Goal: Find specific page/section: Find specific page/section

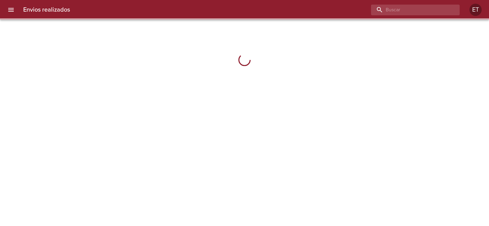
click at [430, 12] on input "buscar" at bounding box center [410, 10] width 78 height 11
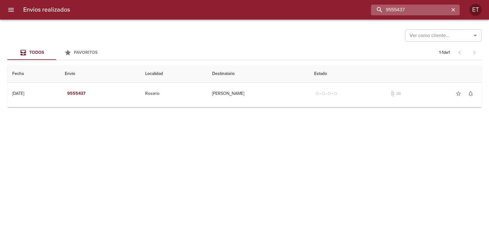
click at [392, 8] on input "9555437" at bounding box center [410, 10] width 78 height 11
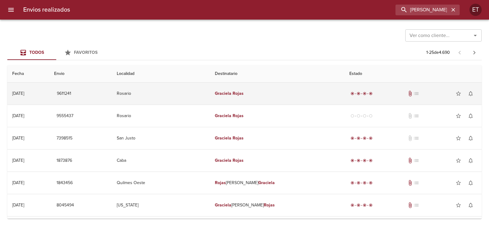
click at [273, 97] on td "[PERSON_NAME]" at bounding box center [277, 93] width 134 height 22
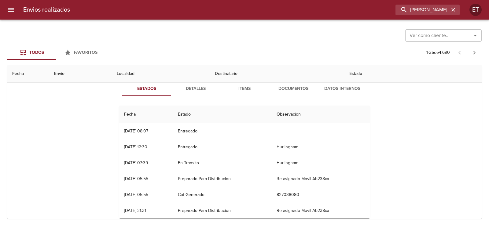
scroll to position [61, 0]
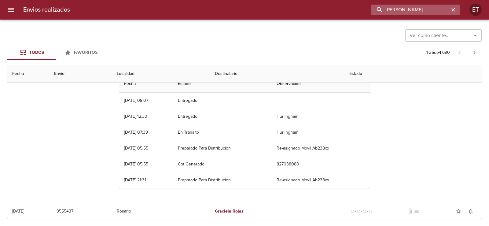
click at [418, 13] on input "[PERSON_NAME]" at bounding box center [410, 10] width 78 height 11
click at [416, 12] on input "[PERSON_NAME]" at bounding box center [410, 10] width 78 height 11
click at [419, 9] on input "9565" at bounding box center [410, 10] width 78 height 11
click at [396, 4] on div "Envios realizados 9565 ET" at bounding box center [244, 10] width 489 height 20
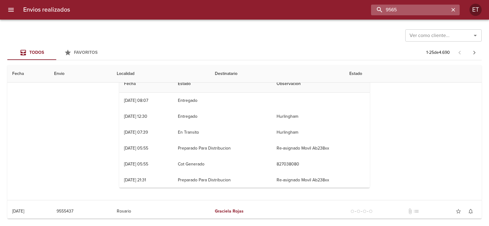
click at [424, 13] on input "9565" at bounding box center [410, 10] width 78 height 11
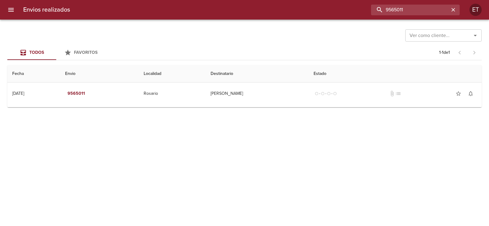
scroll to position [0, 0]
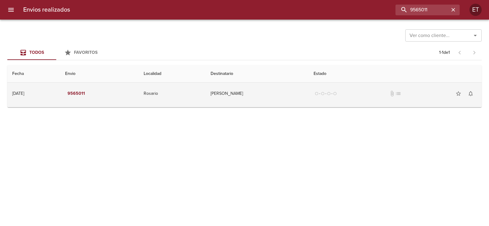
click at [233, 91] on td "[PERSON_NAME]" at bounding box center [257, 93] width 103 height 22
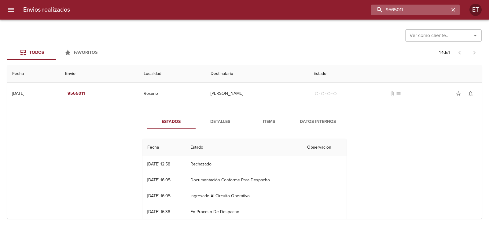
click at [430, 13] on input "9565011" at bounding box center [410, 10] width 78 height 11
type input "[PERSON_NAME]"
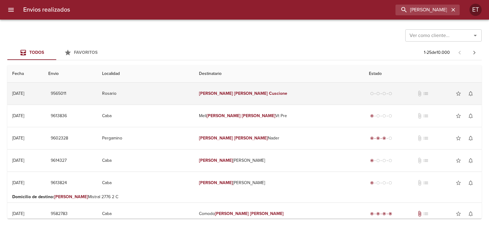
click at [171, 94] on td "Rosario" at bounding box center [145, 93] width 97 height 22
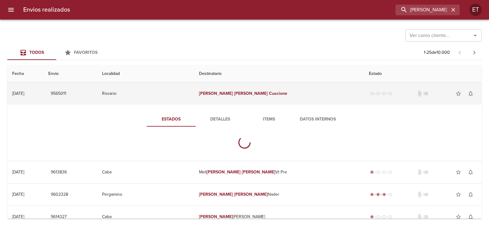
click at [171, 94] on td "Rosario" at bounding box center [145, 93] width 97 height 22
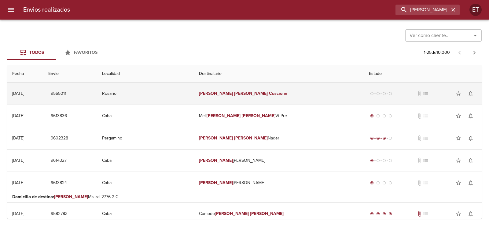
click at [250, 92] on em "[PERSON_NAME]" at bounding box center [251, 93] width 34 height 5
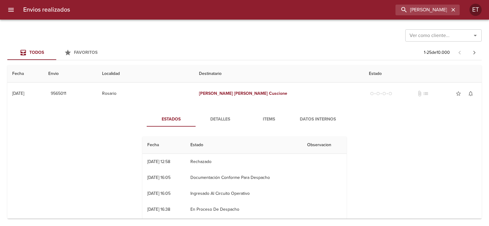
click at [210, 119] on span "Detalles" at bounding box center [220, 119] width 42 height 8
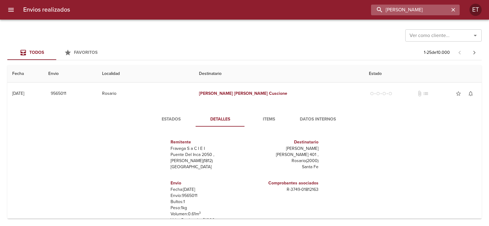
click at [418, 6] on input "[PERSON_NAME]" at bounding box center [410, 10] width 78 height 11
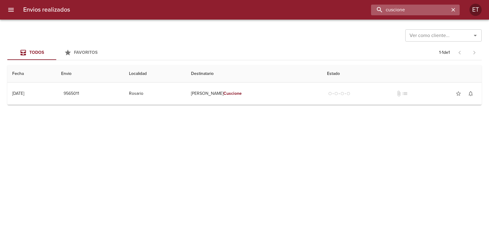
click at [402, 8] on input "cuscione" at bounding box center [410, 10] width 78 height 11
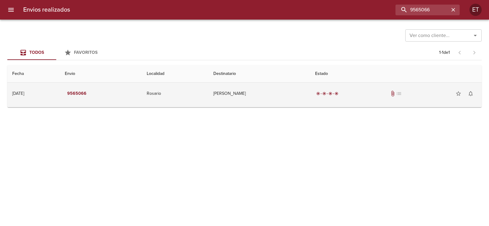
click at [306, 103] on td "[PERSON_NAME]" at bounding box center [259, 93] width 102 height 22
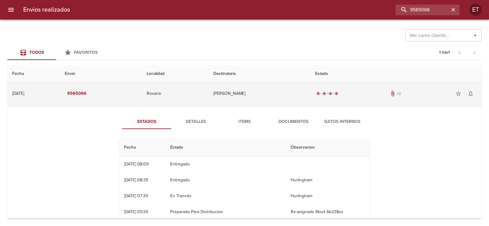
click at [396, 97] on div "radio_button_checked radio_button_checked radio_button_checked radio_button_che…" at bounding box center [396, 93] width 162 height 12
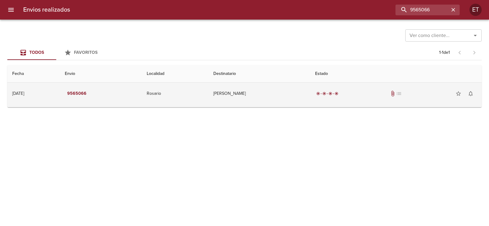
click at [396, 93] on span "attach_file" at bounding box center [393, 93] width 6 height 6
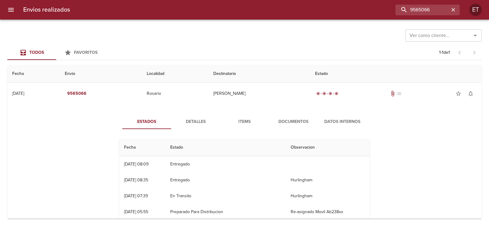
scroll to position [61, 0]
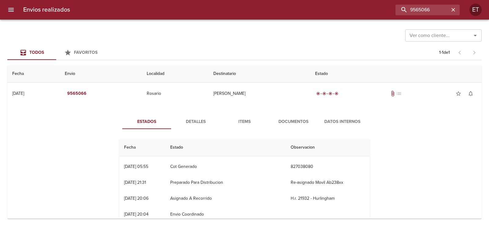
click at [295, 116] on button "Documentos" at bounding box center [293, 121] width 49 height 15
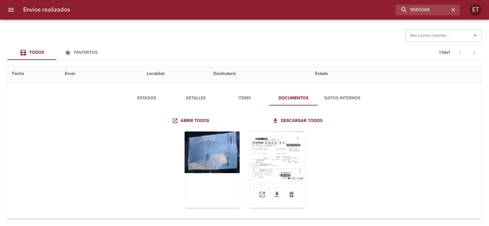
scroll to position [30, 0]
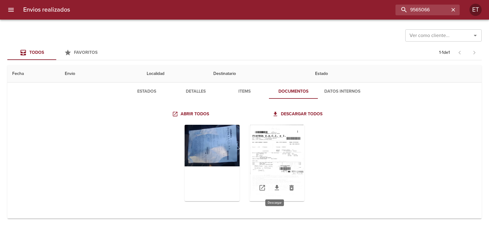
click at [279, 189] on link "Tabla de envíos del cliente" at bounding box center [276, 187] width 15 height 15
click at [279, 150] on div "Tabla de envíos del cliente" at bounding box center [276, 163] width 55 height 76
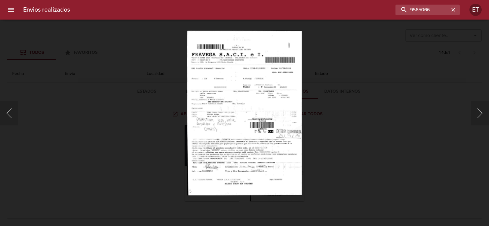
click at [317, 119] on div "Lightbox" at bounding box center [244, 113] width 489 height 226
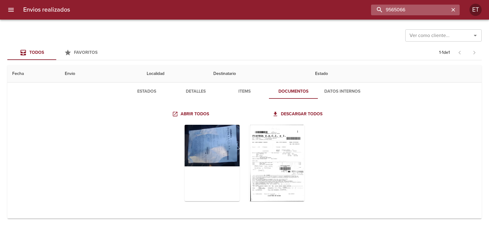
click at [413, 12] on input "9565066" at bounding box center [410, 10] width 78 height 11
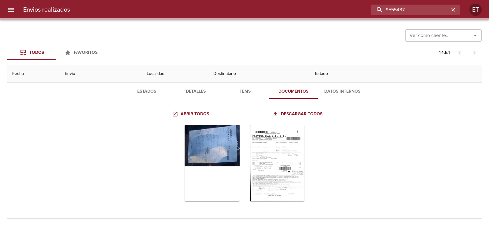
scroll to position [0, 0]
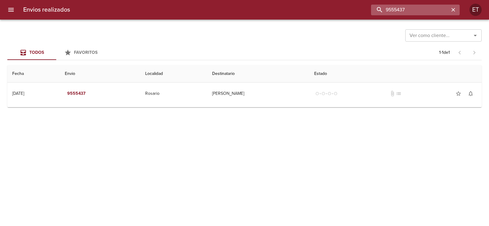
click at [401, 13] on input "9555437" at bounding box center [410, 10] width 78 height 11
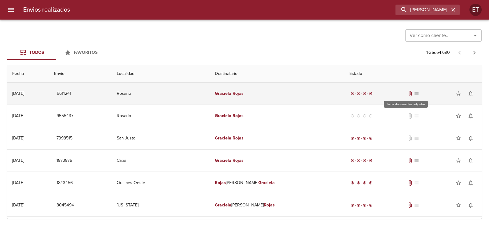
click at [407, 95] on span "attach_file" at bounding box center [410, 93] width 6 height 6
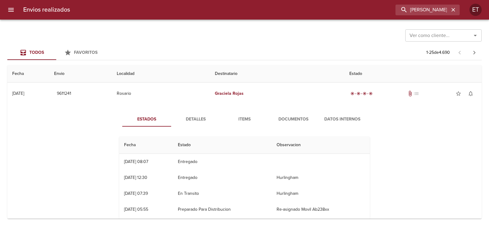
click at [292, 120] on span "Documentos" at bounding box center [294, 119] width 42 height 8
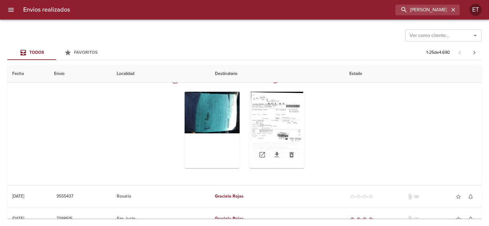
scroll to position [61, 0]
click at [275, 157] on icon "Tabla de envíos del cliente" at bounding box center [276, 154] width 7 height 7
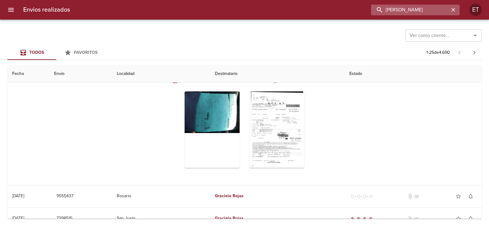
click at [428, 10] on input "[PERSON_NAME]" at bounding box center [410, 10] width 78 height 11
click at [427, 10] on input "[PERSON_NAME]" at bounding box center [410, 10] width 78 height 11
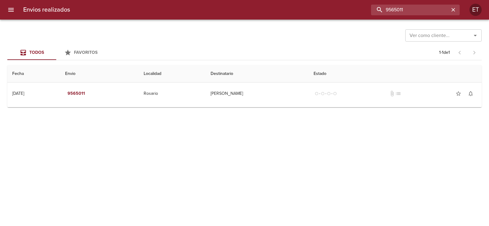
scroll to position [0, 0]
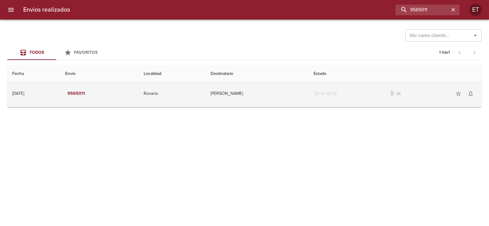
click at [180, 102] on td "Rosario" at bounding box center [172, 93] width 67 height 22
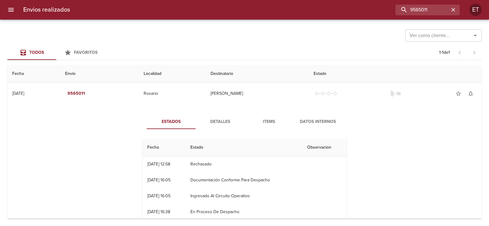
click at [227, 124] on span "Detalles" at bounding box center [220, 122] width 42 height 8
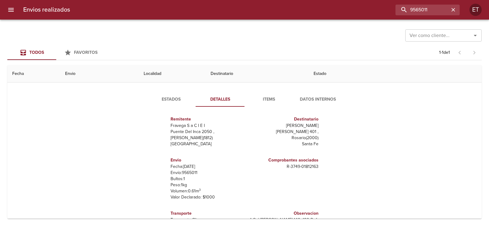
scroll to position [45, 0]
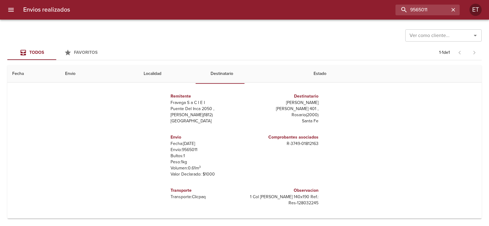
click at [300, 203] on p "1 Col [PERSON_NAME] 140x190 Ref.: Res-128032245" at bounding box center [282, 200] width 71 height 12
copy p "128032245"
click at [418, 9] on input "9565011" at bounding box center [410, 10] width 78 height 11
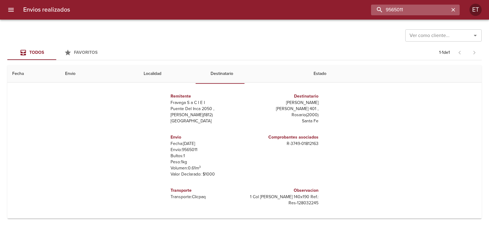
click at [418, 9] on input "9565011" at bounding box center [410, 10] width 78 height 11
type input "mendia norma"
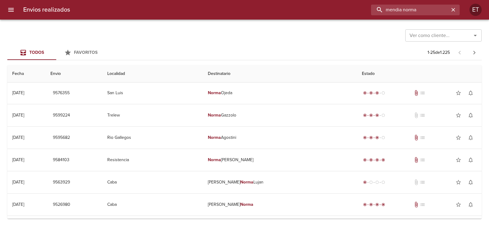
scroll to position [0, 0]
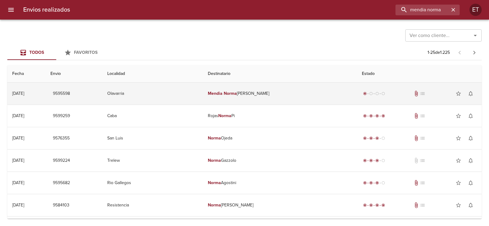
click at [271, 100] on td "Mendia [PERSON_NAME]" at bounding box center [280, 93] width 154 height 22
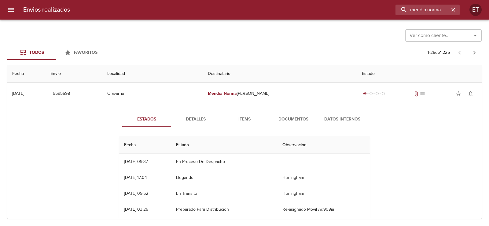
click at [297, 131] on div "Estados Detalles Items Documentos Datos Internos Fecha Estado Observacion 25/09…" at bounding box center [244, 183] width 269 height 142
click at [295, 125] on button "Documentos" at bounding box center [293, 119] width 49 height 15
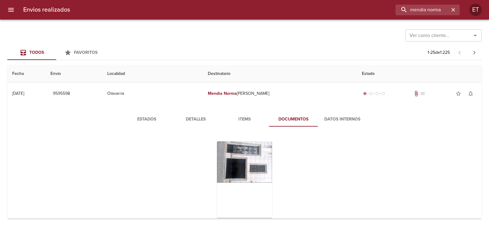
click at [186, 113] on button "Detalles" at bounding box center [195, 119] width 49 height 15
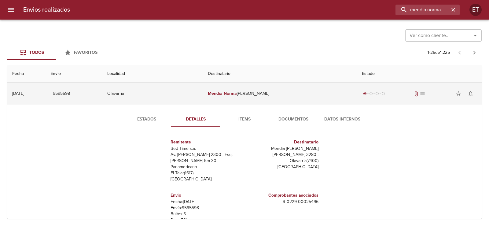
click at [274, 89] on td "Mendia [PERSON_NAME]" at bounding box center [280, 93] width 154 height 22
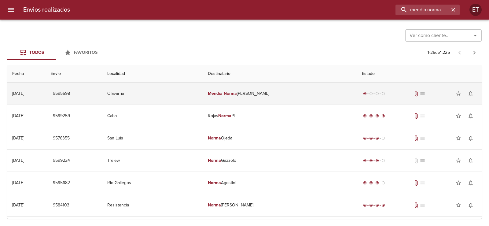
click at [299, 103] on td "Mendia [PERSON_NAME]" at bounding box center [280, 93] width 154 height 22
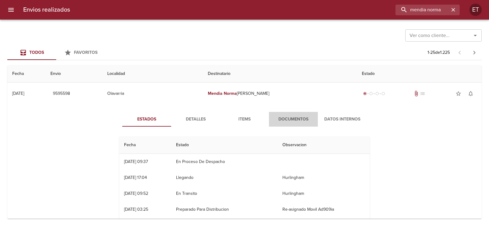
drag, startPoint x: 295, startPoint y: 119, endPoint x: 286, endPoint y: 127, distance: 11.7
click at [294, 119] on span "Documentos" at bounding box center [294, 119] width 42 height 8
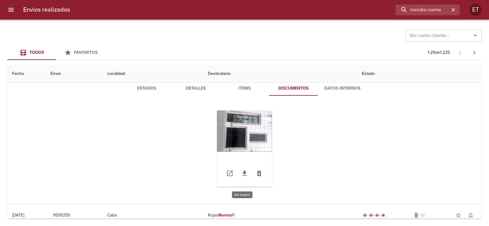
scroll to position [31, 0]
click at [244, 175] on icon "Tabla de envíos del cliente" at bounding box center [244, 173] width 7 height 7
click at [244, 149] on div "Tabla de envíos del cliente" at bounding box center [244, 149] width 55 height 76
